Goal: Task Accomplishment & Management: Complete application form

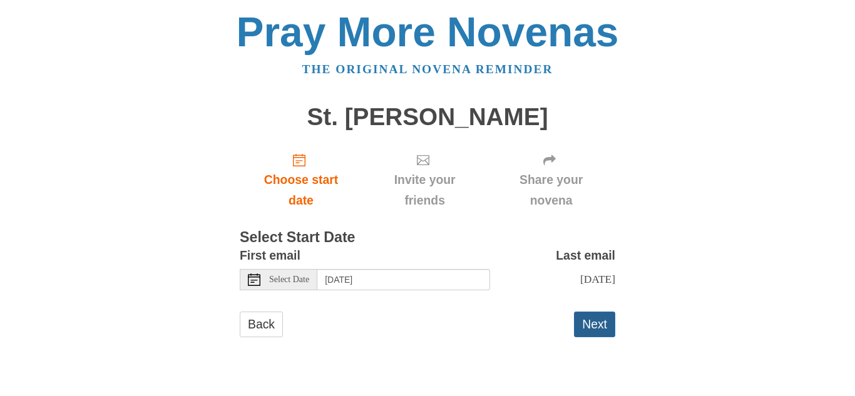
click at [592, 328] on button "Next" at bounding box center [594, 325] width 41 height 26
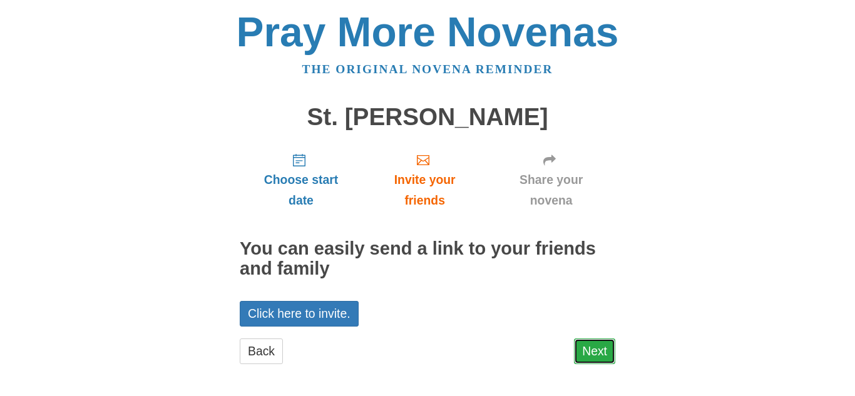
click at [597, 354] on link "Next" at bounding box center [594, 352] width 41 height 26
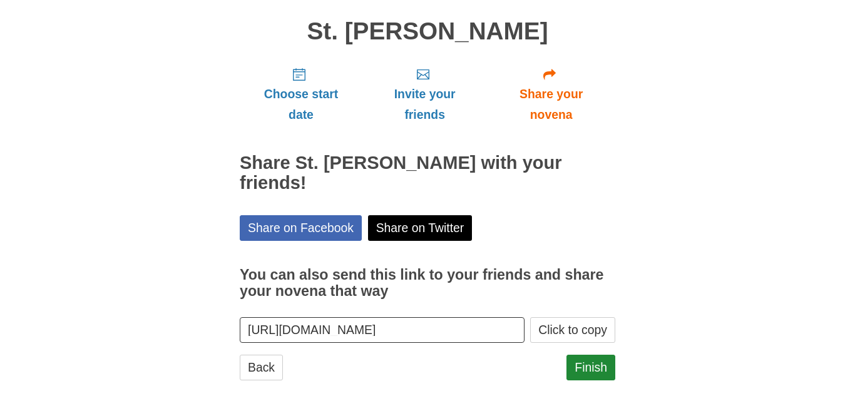
scroll to position [86, 0]
click at [581, 354] on link "Finish" at bounding box center [591, 367] width 49 height 26
